Goal: Find contact information: Find contact information

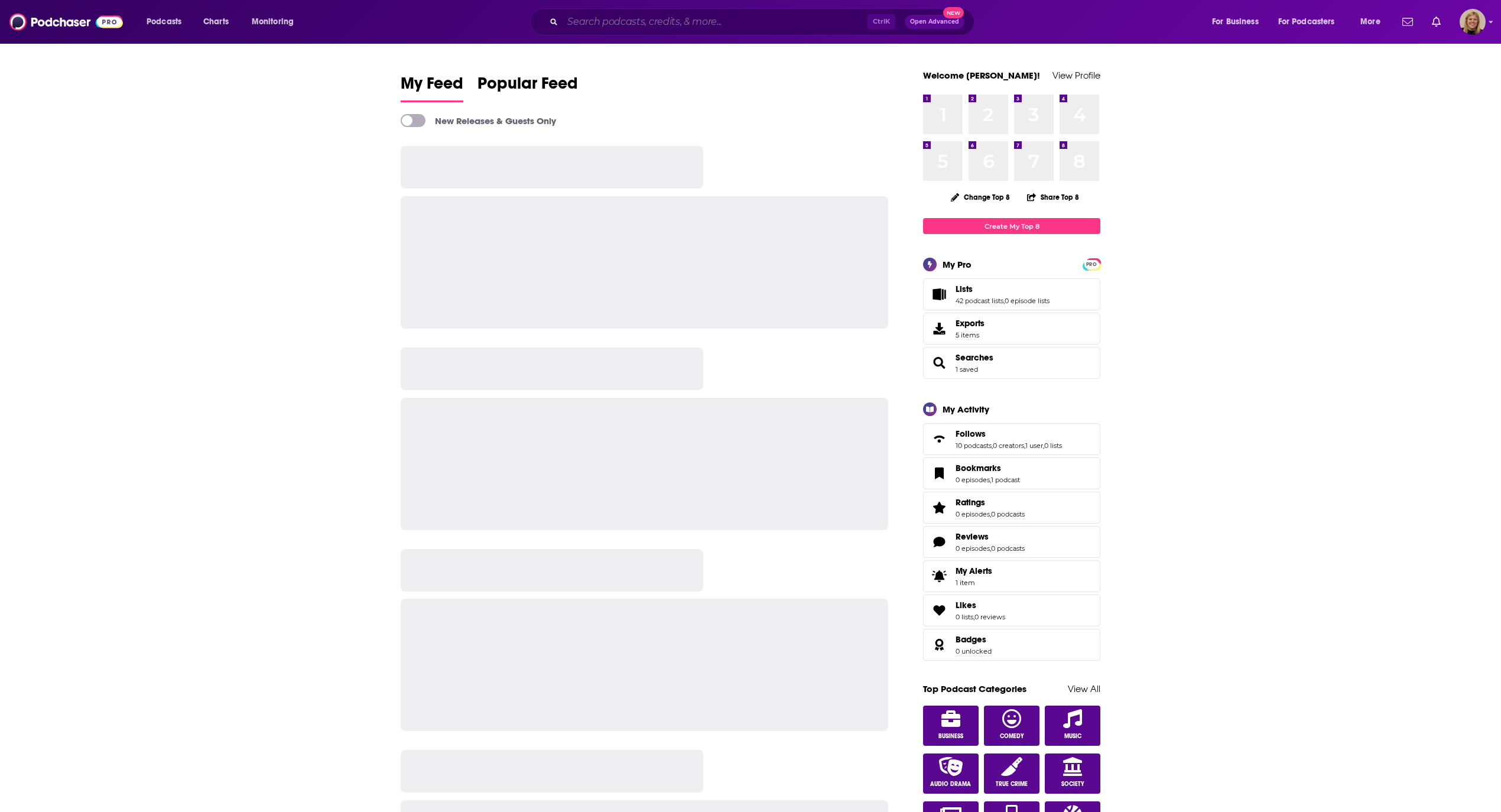
click at [686, 26] on input "Search podcasts, credits, & more..." at bounding box center [715, 21] width 305 height 19
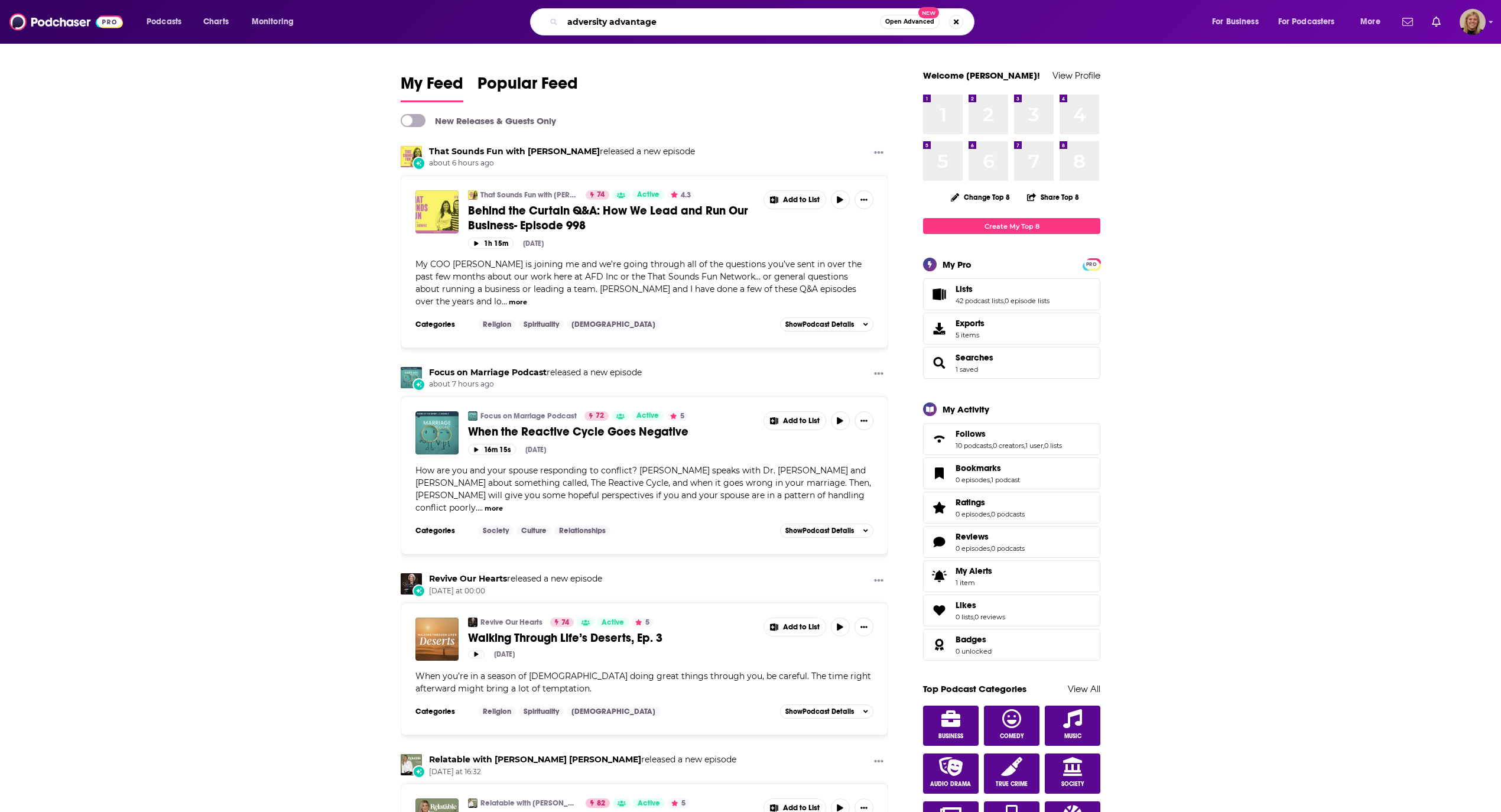
type input "adversity advantage"
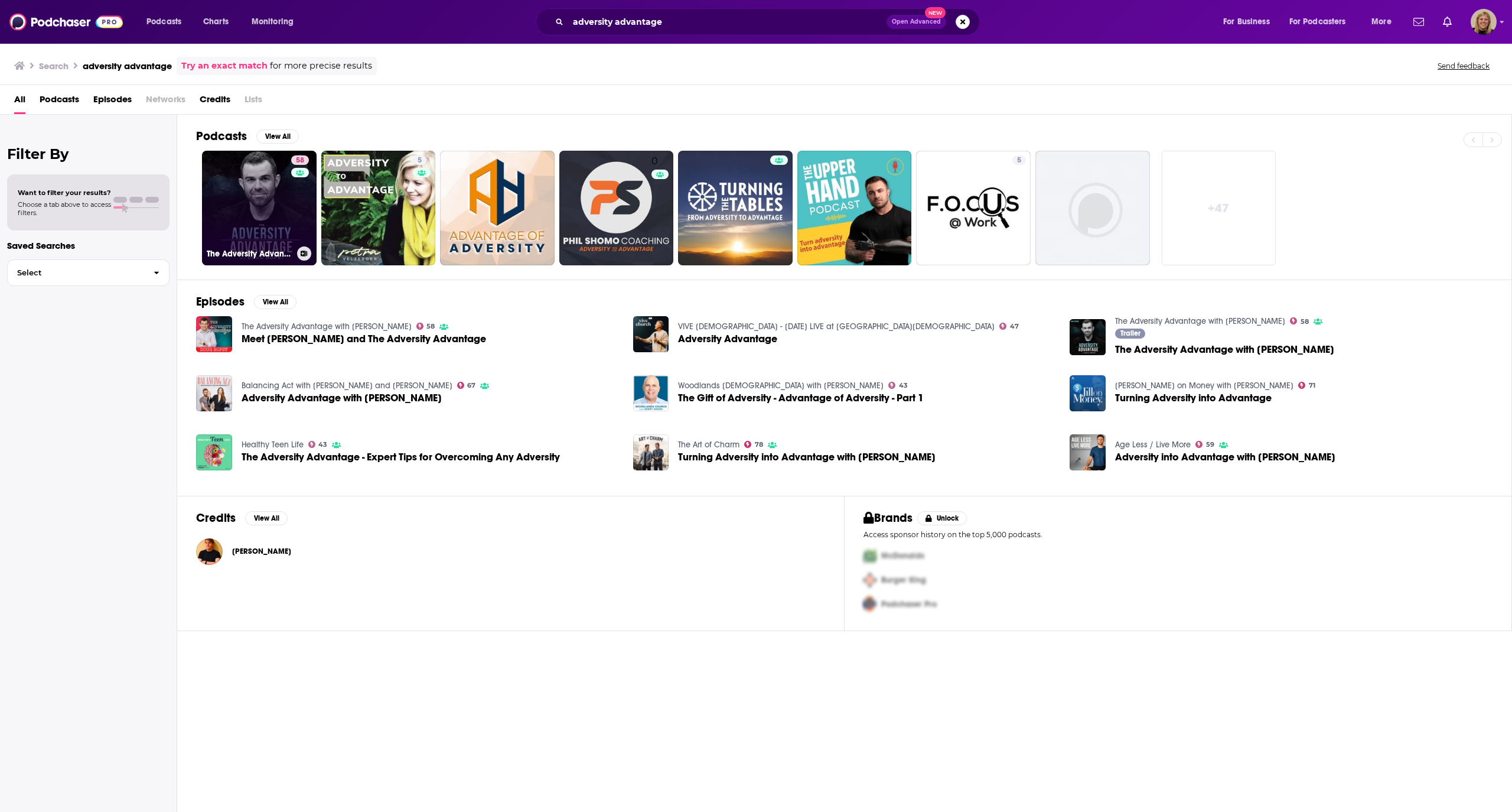
click at [265, 211] on link "58 The Adversity Advantage with [PERSON_NAME]" at bounding box center [259, 208] width 114 height 115
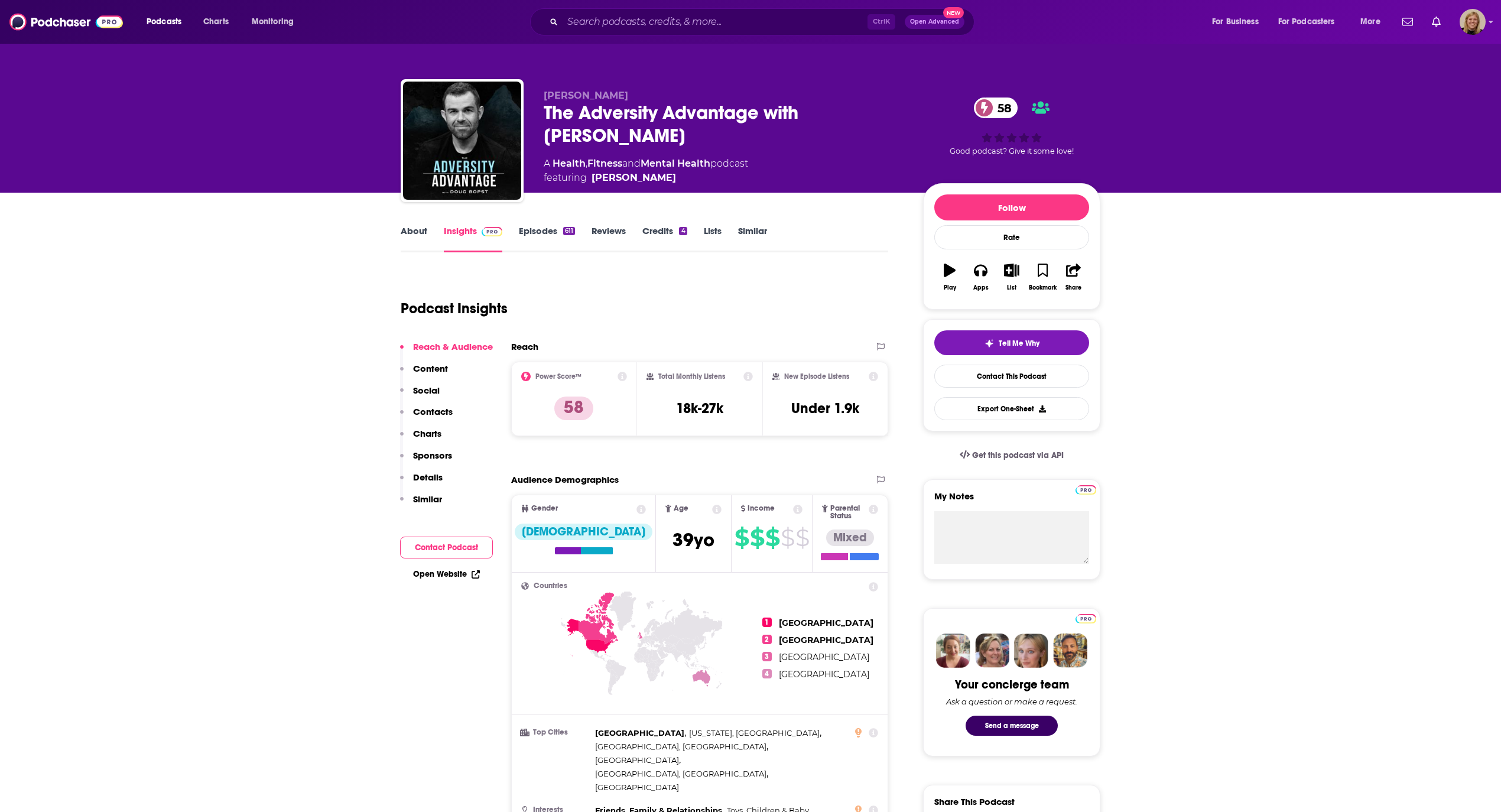
click at [413, 228] on link "About" at bounding box center [414, 239] width 26 height 27
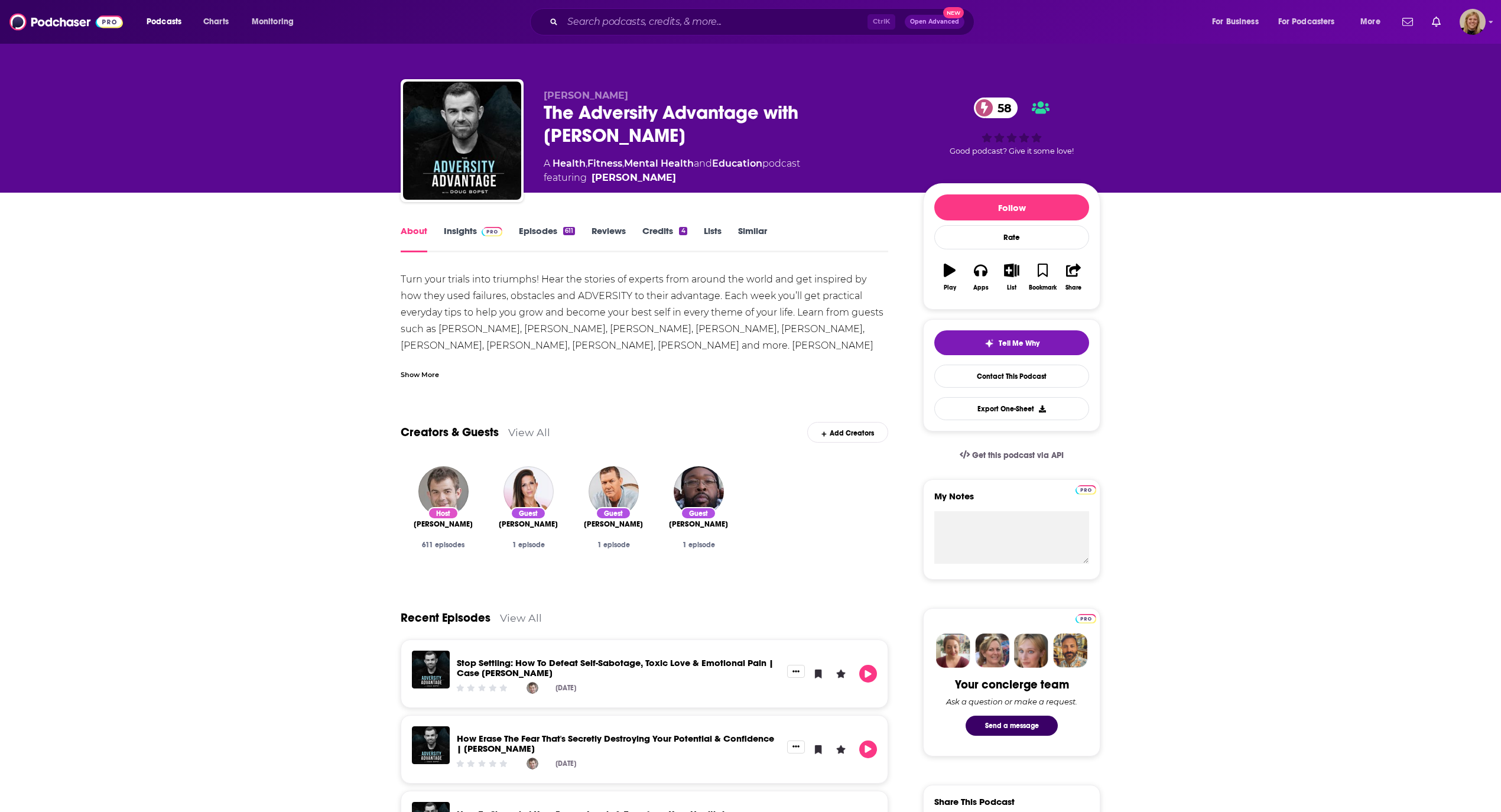
click at [411, 370] on div "Show More" at bounding box center [420, 373] width 39 height 11
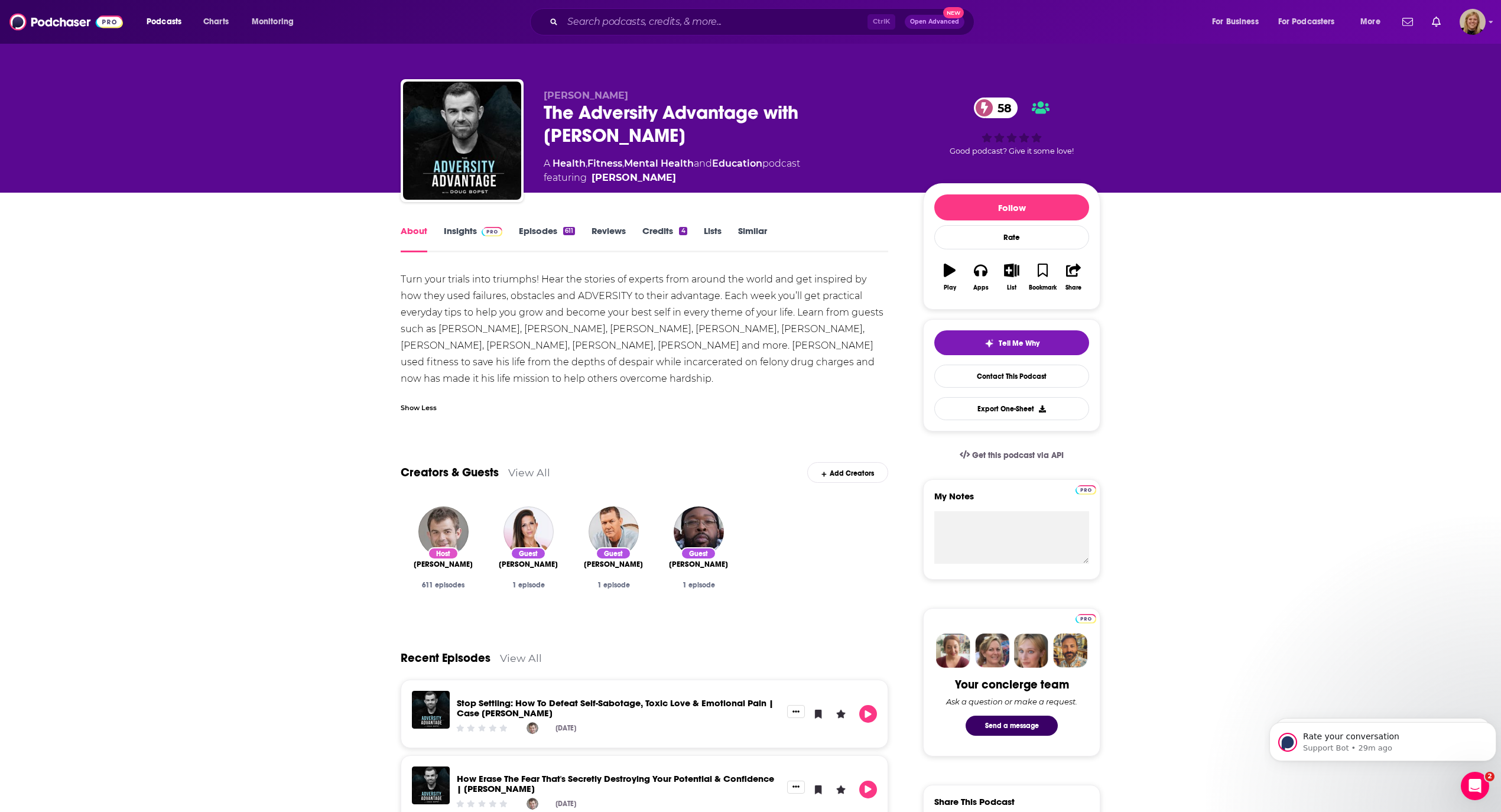
click at [452, 232] on link "Insights" at bounding box center [473, 239] width 59 height 27
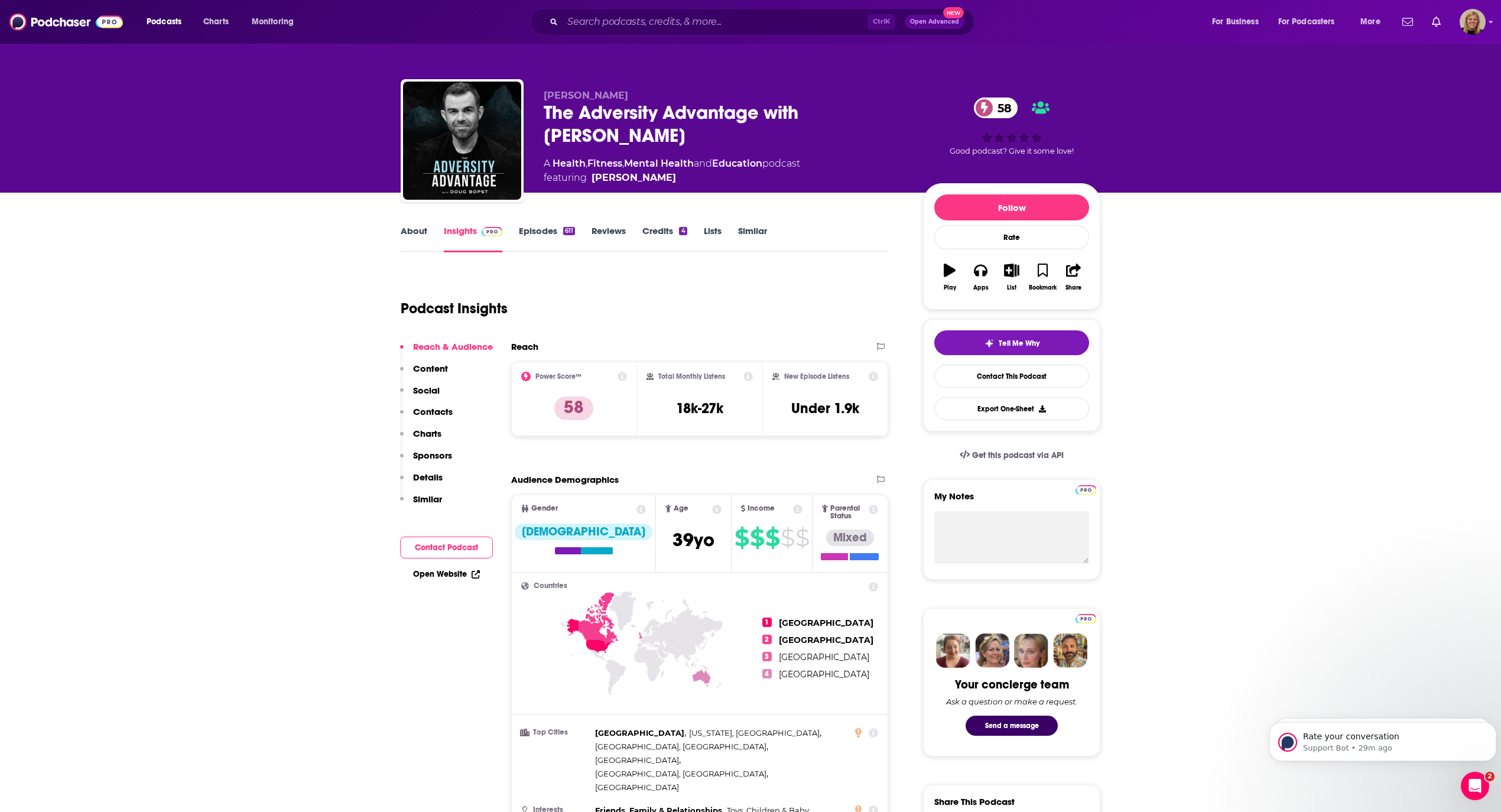
click at [460, 552] on button "Contact Podcast" at bounding box center [447, 548] width 93 height 22
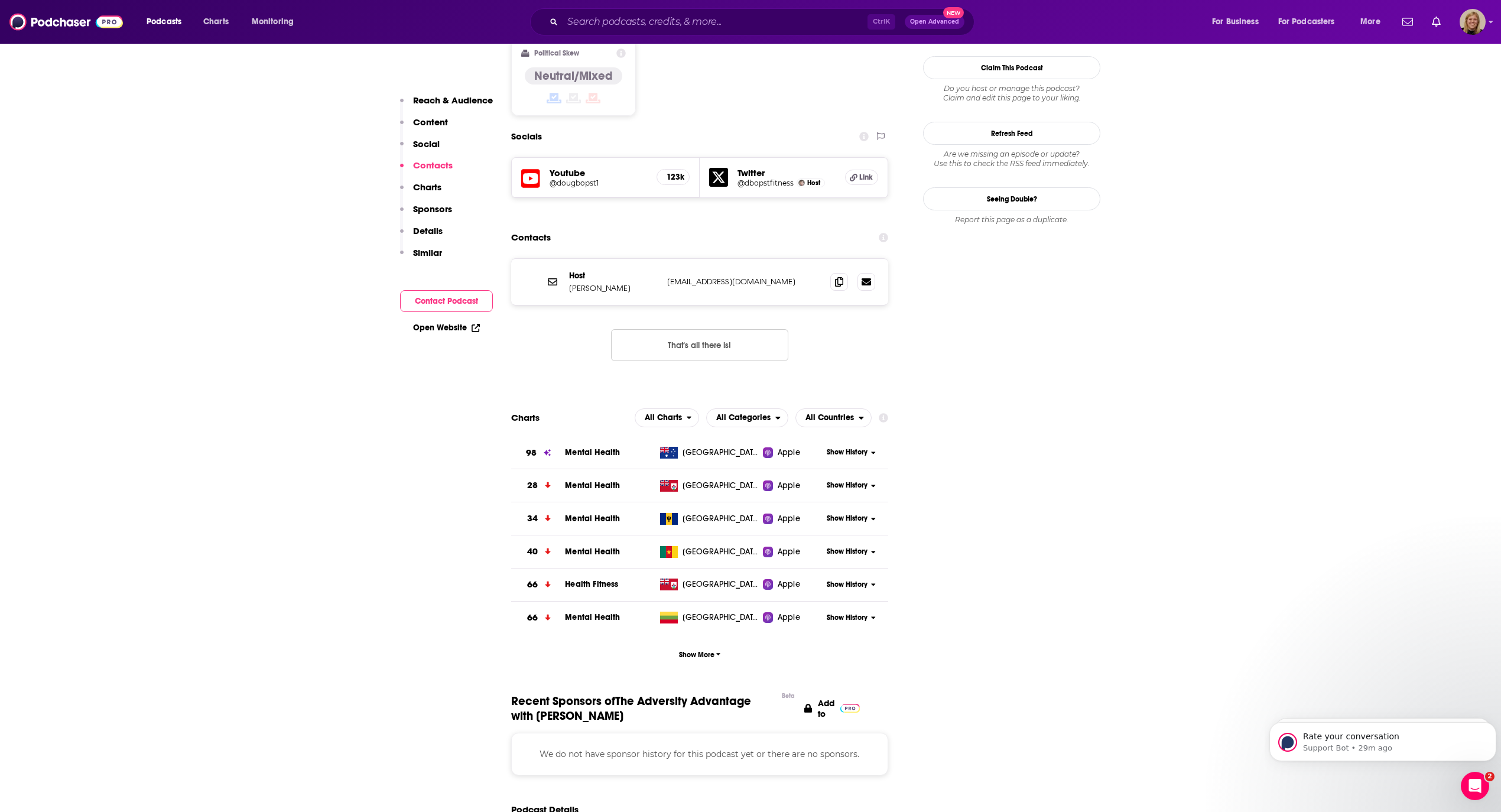
scroll to position [987, 0]
click at [844, 271] on span at bounding box center [839, 280] width 18 height 18
